Goal: Connect with others: Connect with others

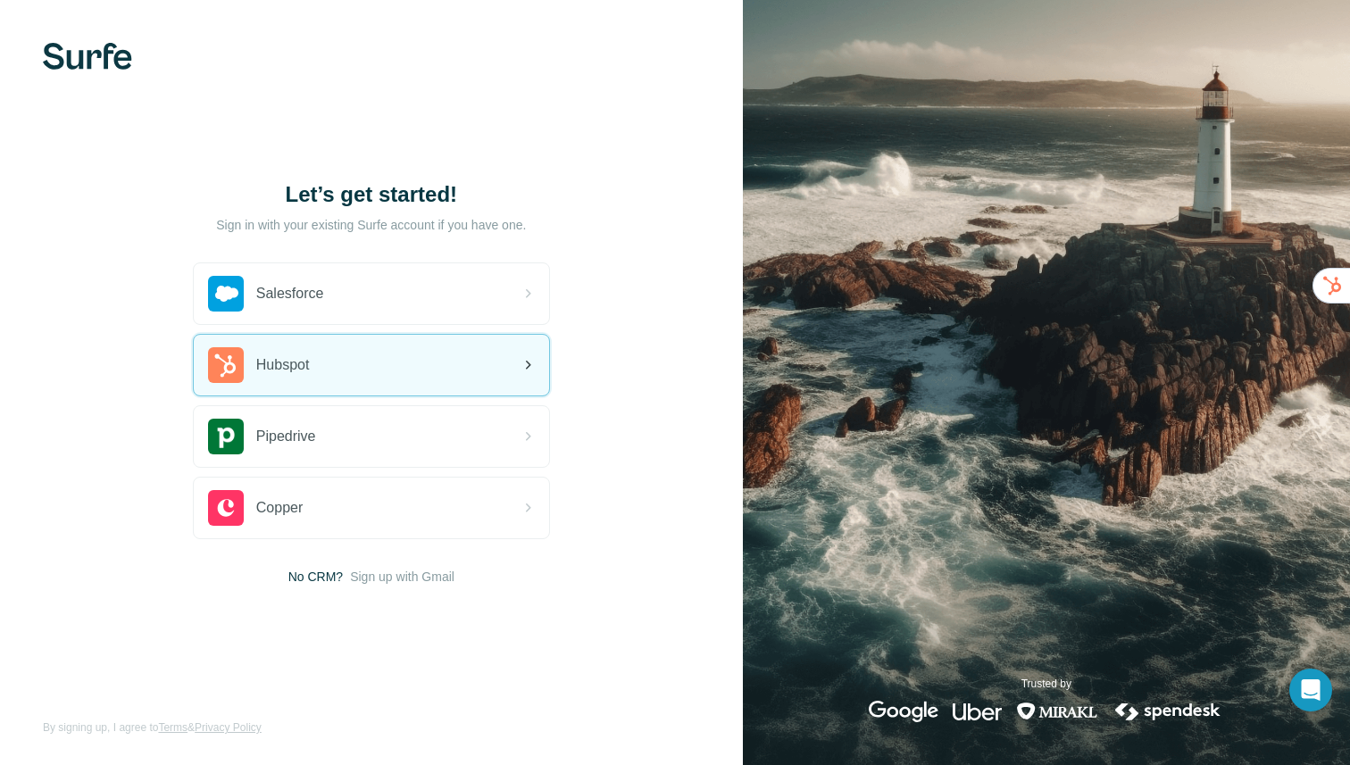
click at [370, 370] on div "Hubspot" at bounding box center [371, 365] width 355 height 61
click at [455, 365] on div "Hubspot" at bounding box center [371, 365] width 355 height 61
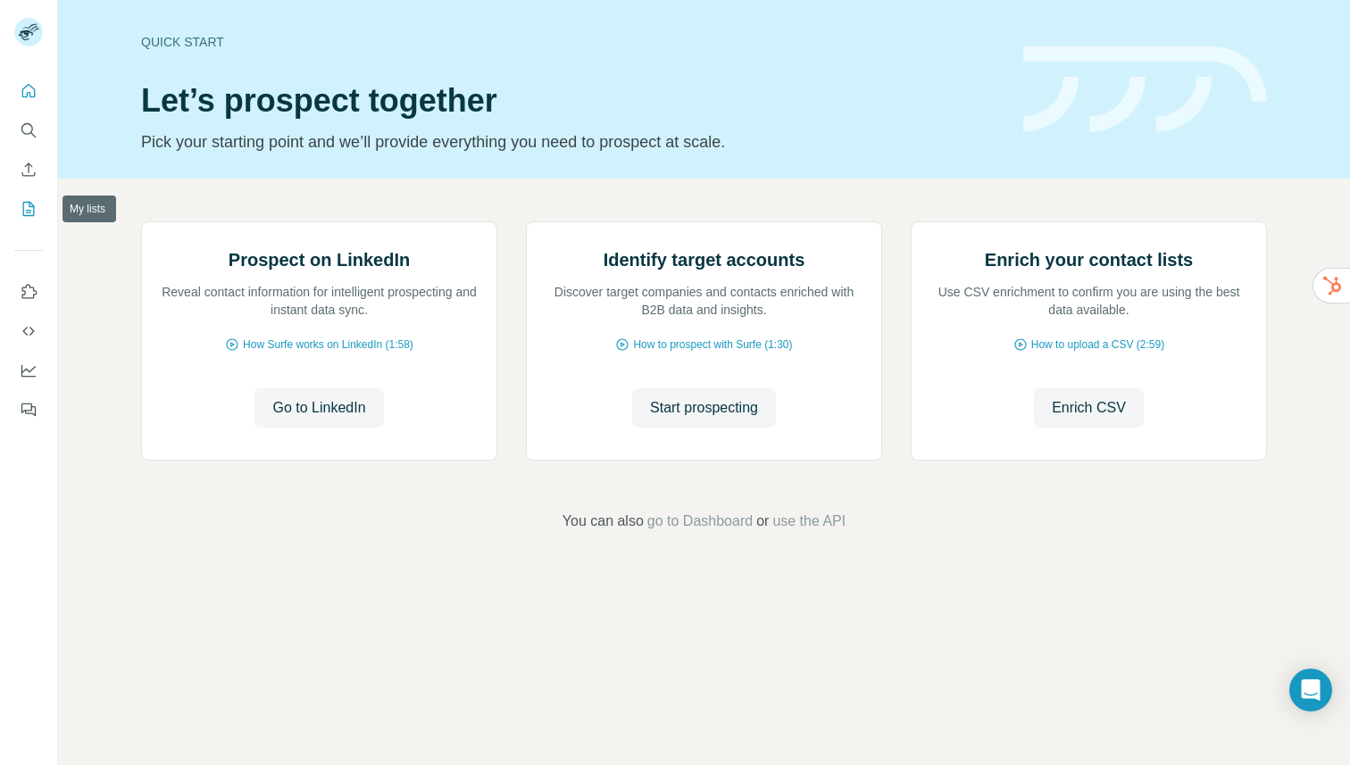
click at [29, 207] on icon "My lists" at bounding box center [29, 209] width 18 height 18
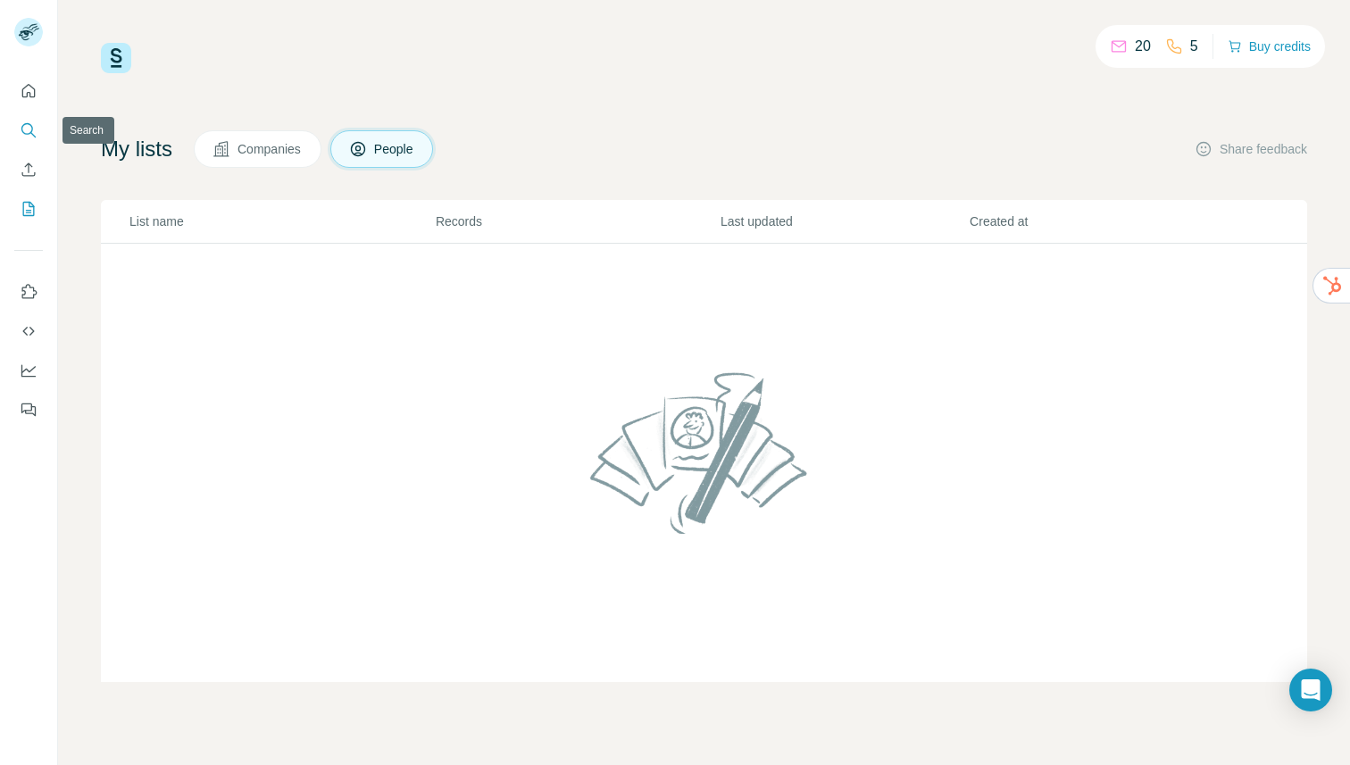
click at [26, 137] on icon "Search" at bounding box center [29, 130] width 18 height 18
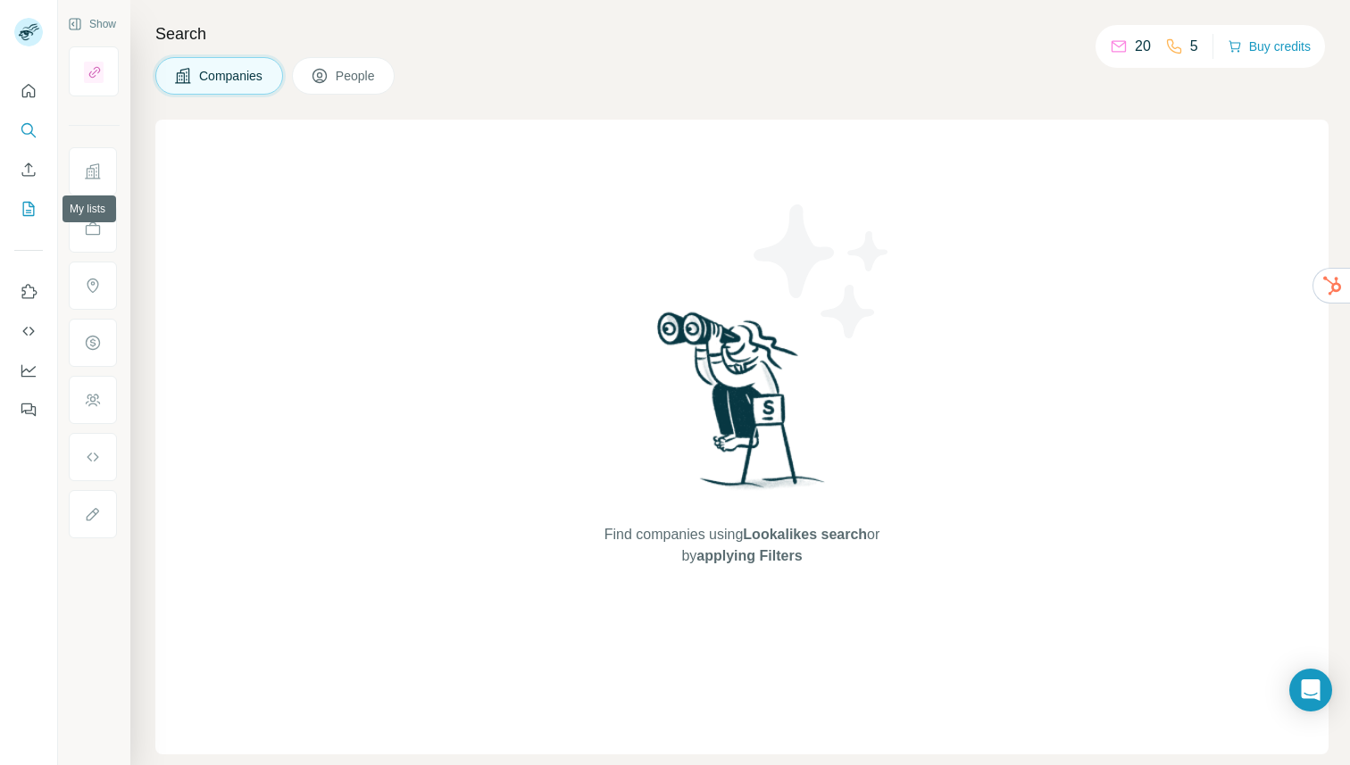
click at [37, 219] on button "My lists" at bounding box center [28, 209] width 29 height 32
